Goal: Task Accomplishment & Management: Manage account settings

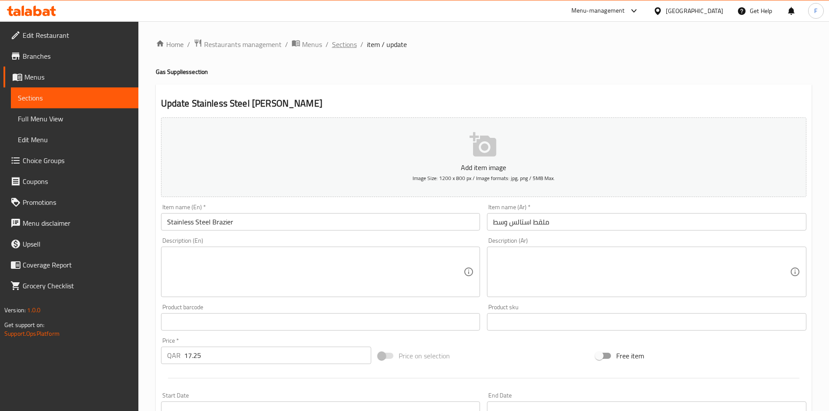
click at [343, 46] on span "Sections" at bounding box center [344, 44] width 25 height 10
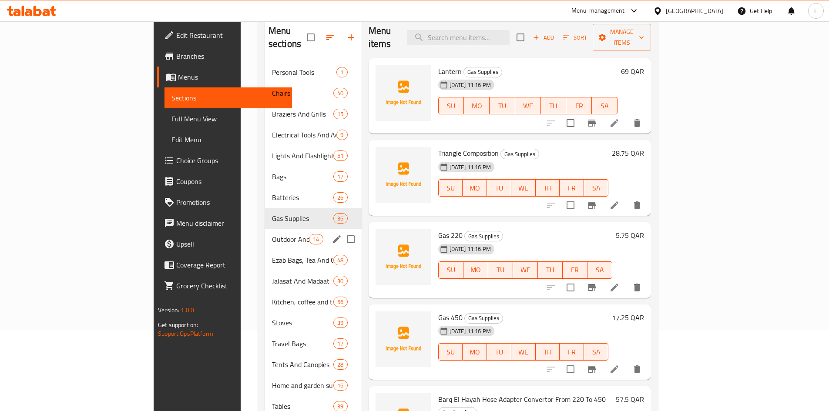
scroll to position [87, 0]
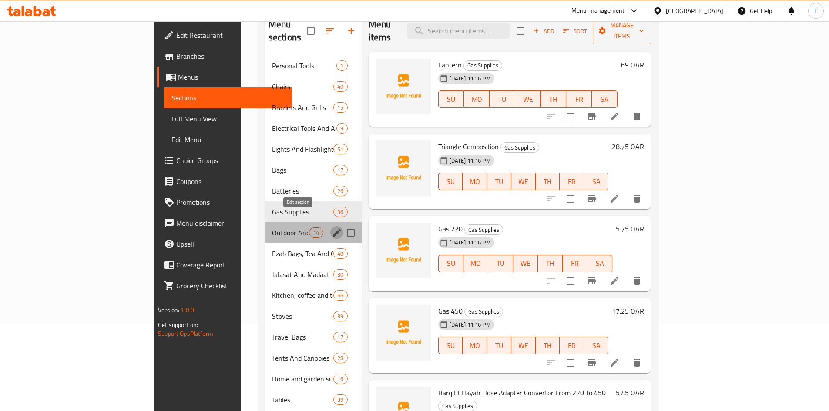
click at [331, 227] on icon "edit" at bounding box center [336, 232] width 10 height 10
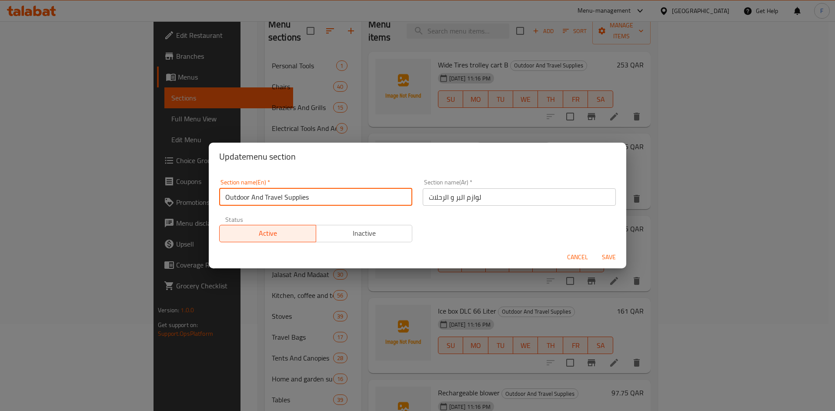
click at [305, 198] on input "Outdoor And Travel Supplies" at bounding box center [315, 196] width 193 height 17
drag, startPoint x: 313, startPoint y: 198, endPoint x: 242, endPoint y: 198, distance: 70.9
click at [221, 192] on input "Outdoor And Travel Supplies" at bounding box center [315, 196] width 193 height 17
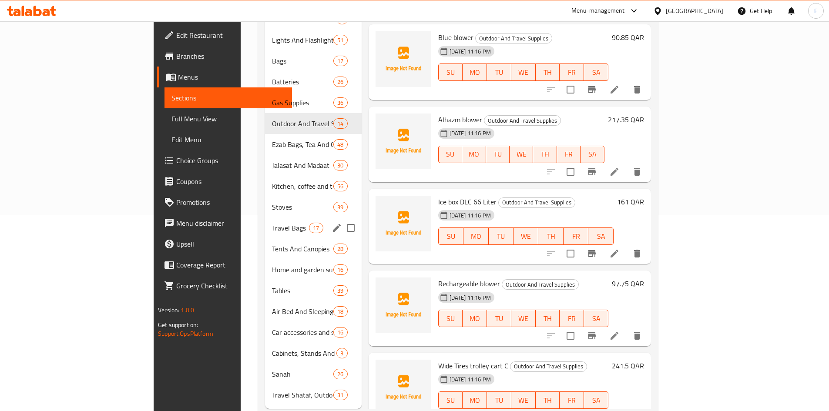
scroll to position [205, 0]
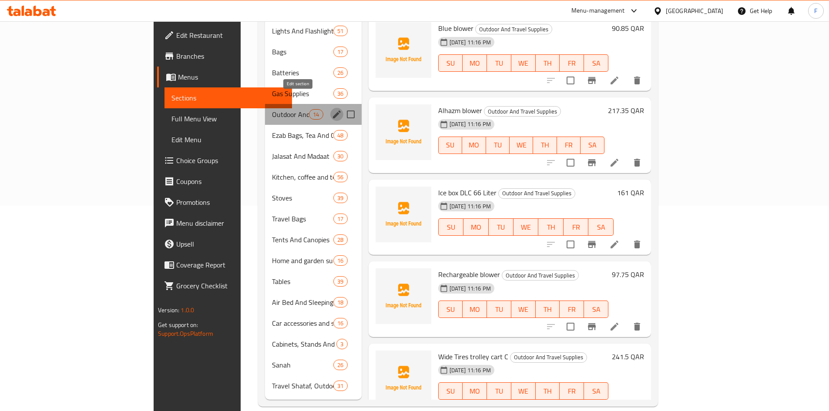
click at [331, 109] on icon "edit" at bounding box center [336, 114] width 10 height 10
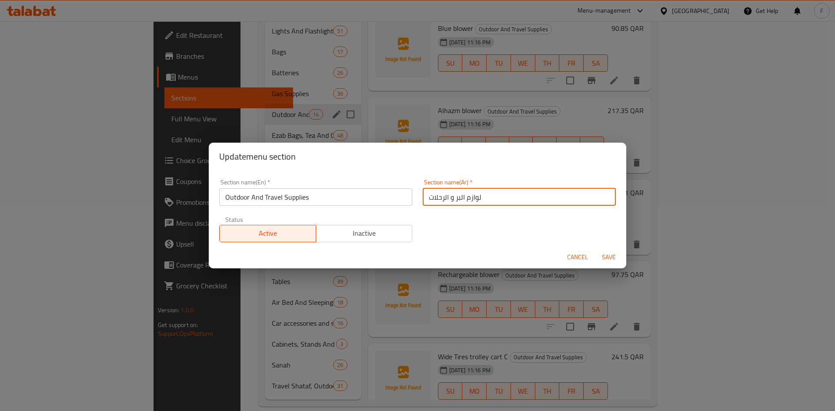
click at [456, 195] on input "لوازم البر و الرحلات" at bounding box center [519, 196] width 193 height 17
paste input "Misting"
type input "Misting"
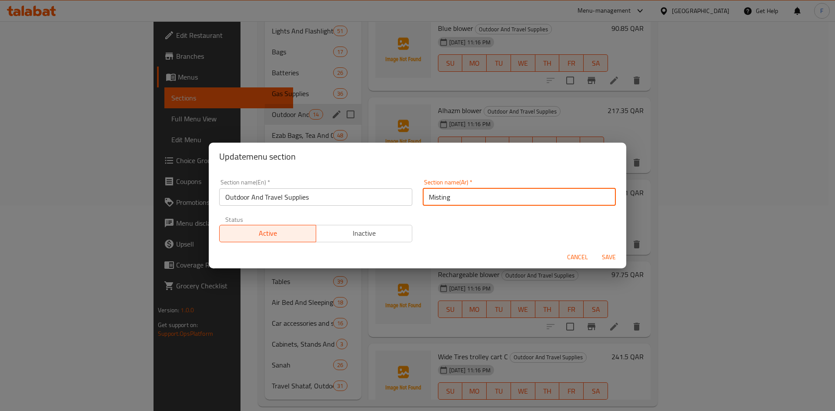
click at [252, 129] on div "Update menu section Section name(En)   * Outdoor And Travel Supplies Section na…" at bounding box center [417, 205] width 835 height 411
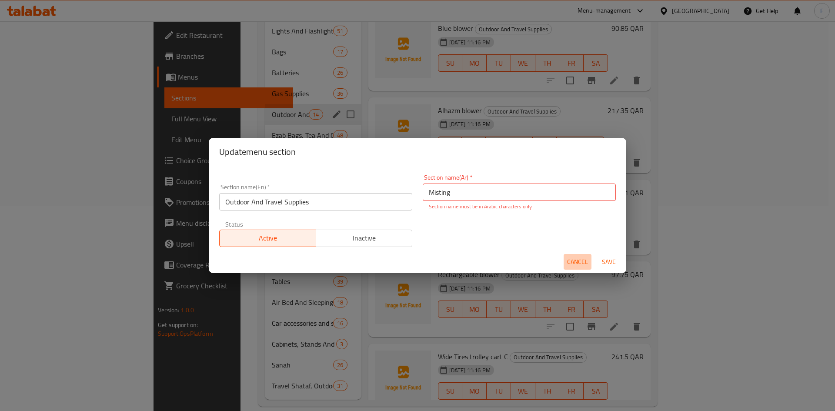
click at [572, 257] on span "Cancel" at bounding box center [577, 262] width 21 height 11
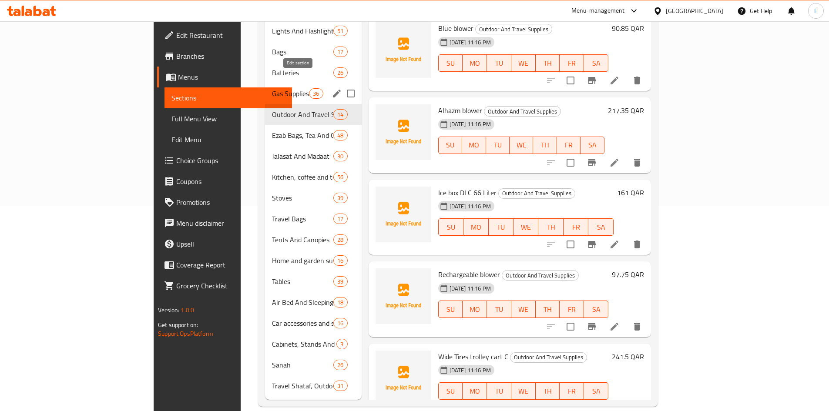
click at [333, 90] on icon "edit" at bounding box center [337, 94] width 8 height 8
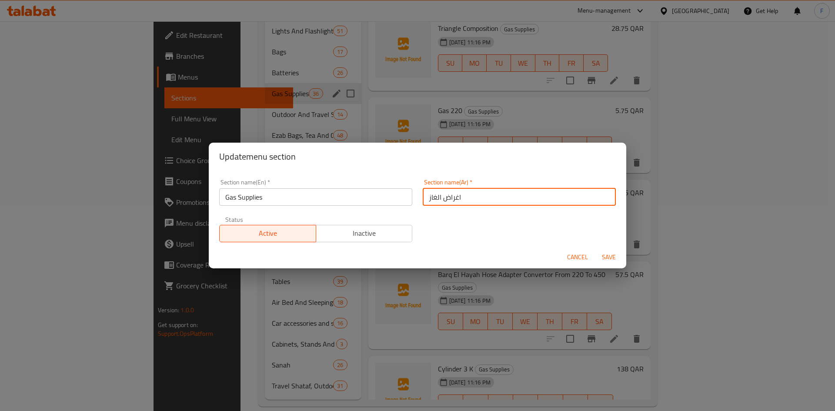
drag, startPoint x: 471, startPoint y: 196, endPoint x: 426, endPoint y: 192, distance: 45.4
click at [426, 192] on input "اغراض الغاز" at bounding box center [519, 196] width 193 height 17
click at [575, 253] on span "Cancel" at bounding box center [577, 257] width 21 height 11
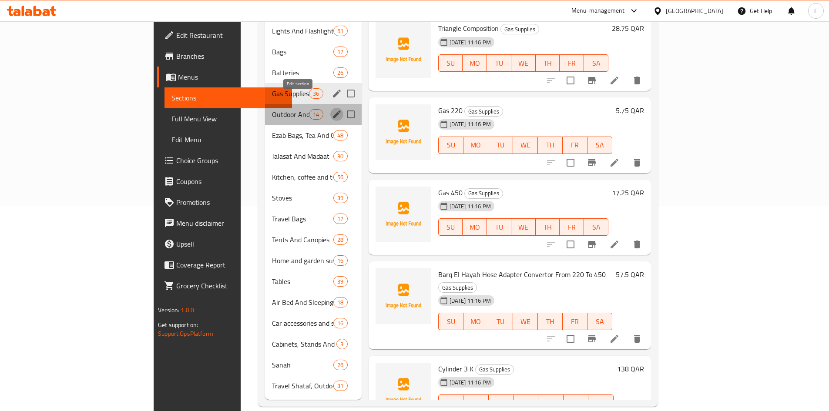
click at [331, 109] on icon "edit" at bounding box center [336, 114] width 10 height 10
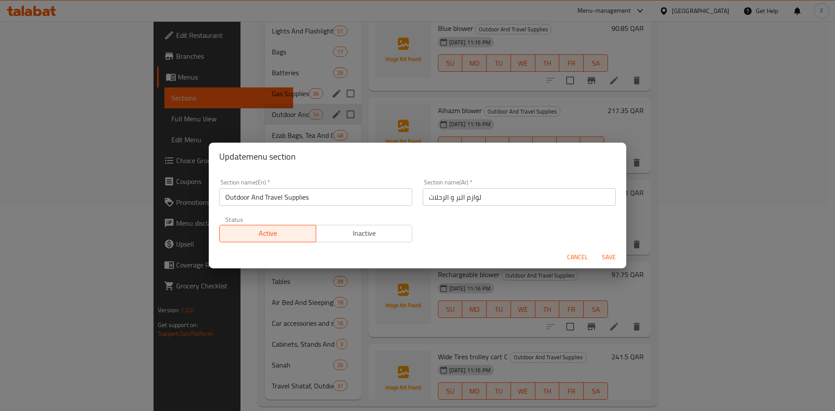
click at [578, 256] on span "Cancel" at bounding box center [577, 257] width 21 height 11
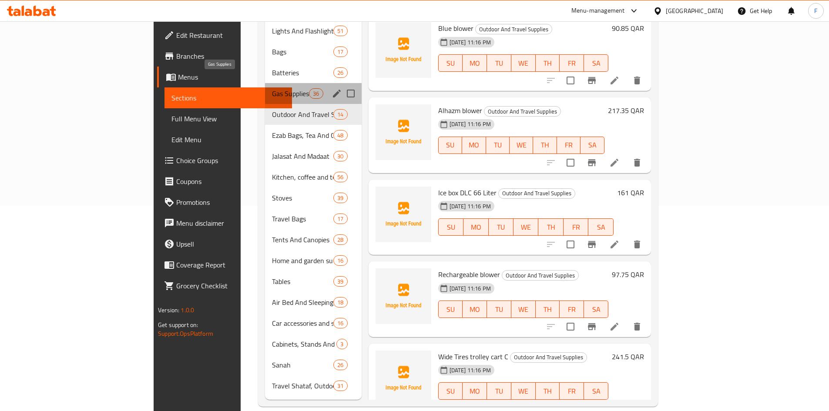
click at [272, 88] on span "Gas Supplies" at bounding box center [290, 93] width 37 height 10
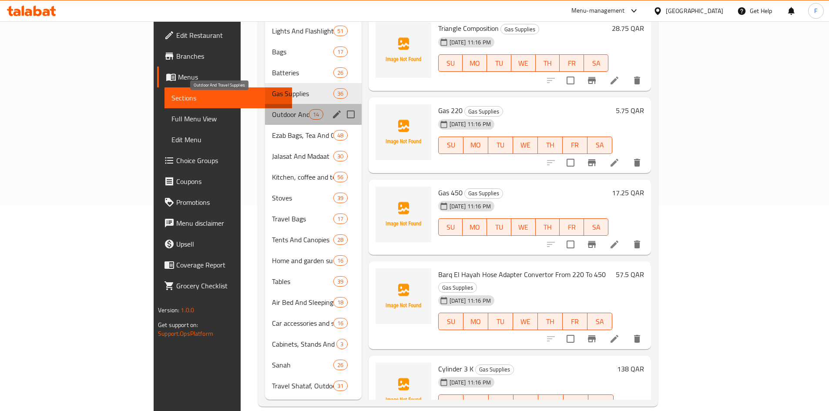
click at [272, 109] on span "Outdoor And Travel Supplies" at bounding box center [290, 114] width 37 height 10
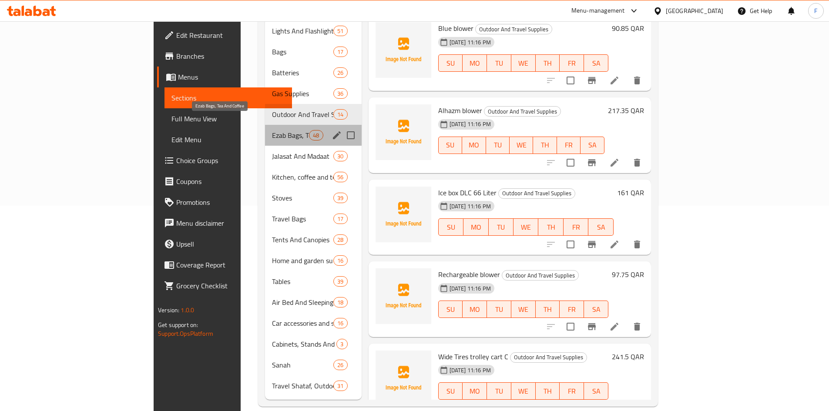
click at [272, 130] on span "Ezab Bags, Tea And Coffee" at bounding box center [290, 135] width 37 height 10
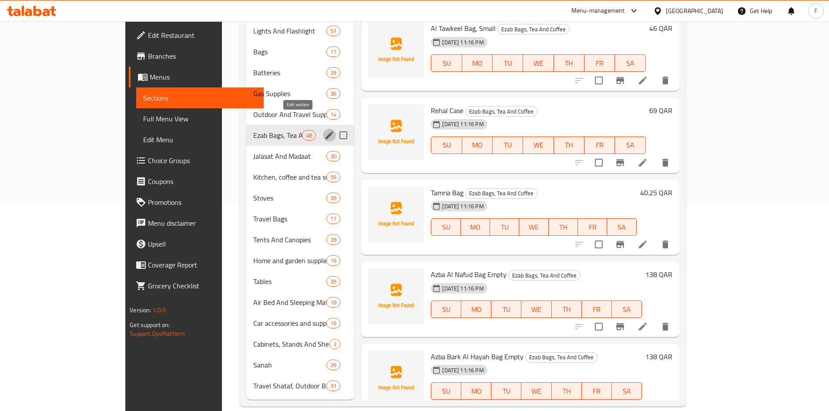
click at [323, 129] on button "edit" at bounding box center [329, 135] width 13 height 13
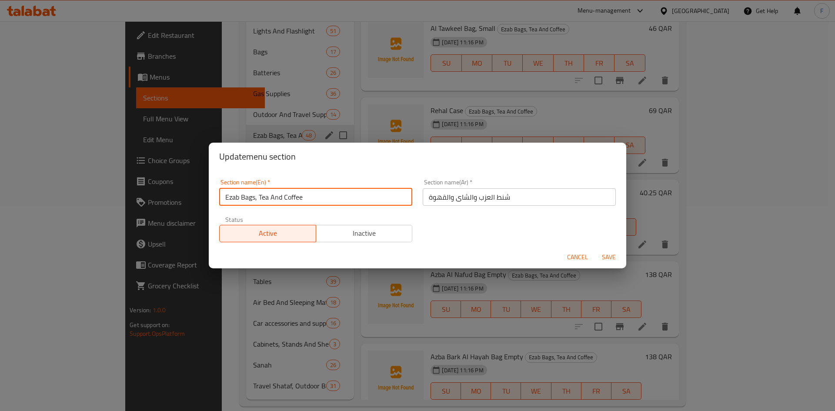
drag, startPoint x: 308, startPoint y: 197, endPoint x: 248, endPoint y: 196, distance: 59.6
click at [222, 189] on input "Ezab Bags, Tea And Coffee" at bounding box center [315, 196] width 193 height 17
click at [582, 257] on span "Cancel" at bounding box center [577, 257] width 21 height 11
